Goal: Navigation & Orientation: Go to known website

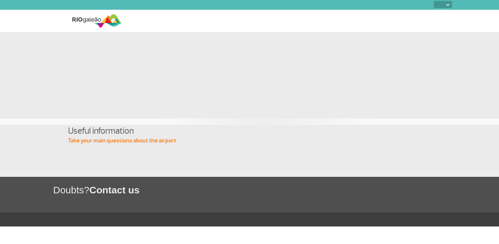
select select
click at [83, 19] on img at bounding box center [97, 21] width 50 height 16
click at [449, 5] on img at bounding box center [447, 5] width 3 height 2
click at [93, 18] on img at bounding box center [97, 21] width 50 height 16
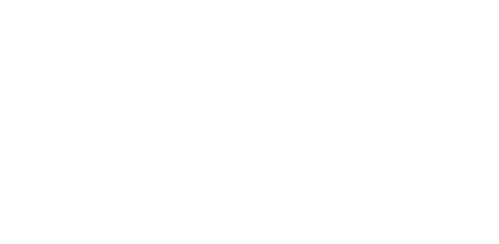
select select
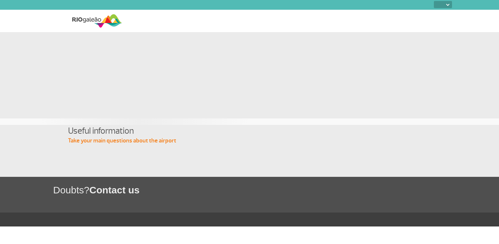
click at [92, 19] on img at bounding box center [97, 21] width 50 height 16
click at [447, 4] on img at bounding box center [447, 5] width 3 height 2
